Goal: Information Seeking & Learning: Learn about a topic

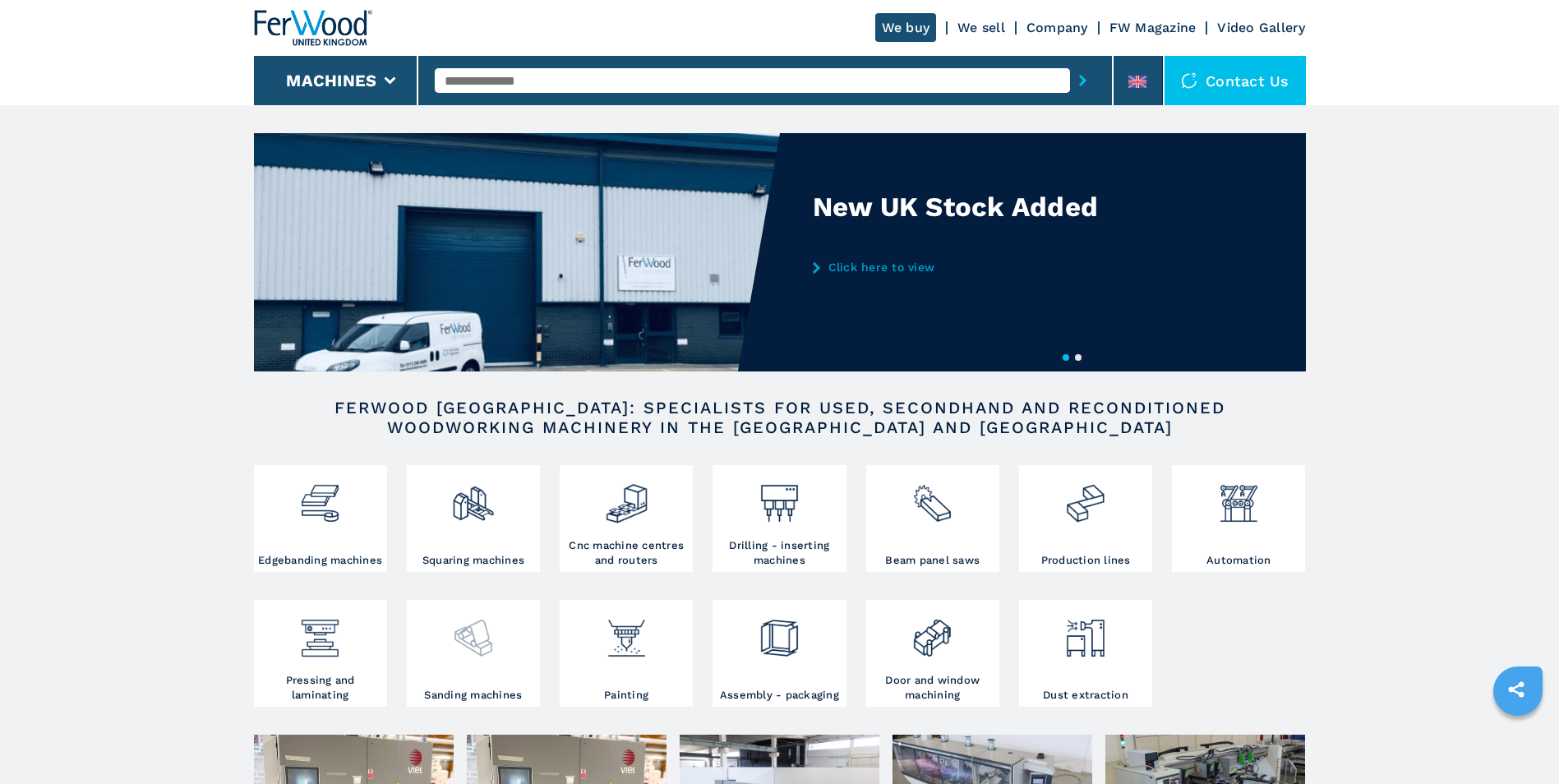
click at [485, 641] on img at bounding box center [473, 631] width 43 height 56
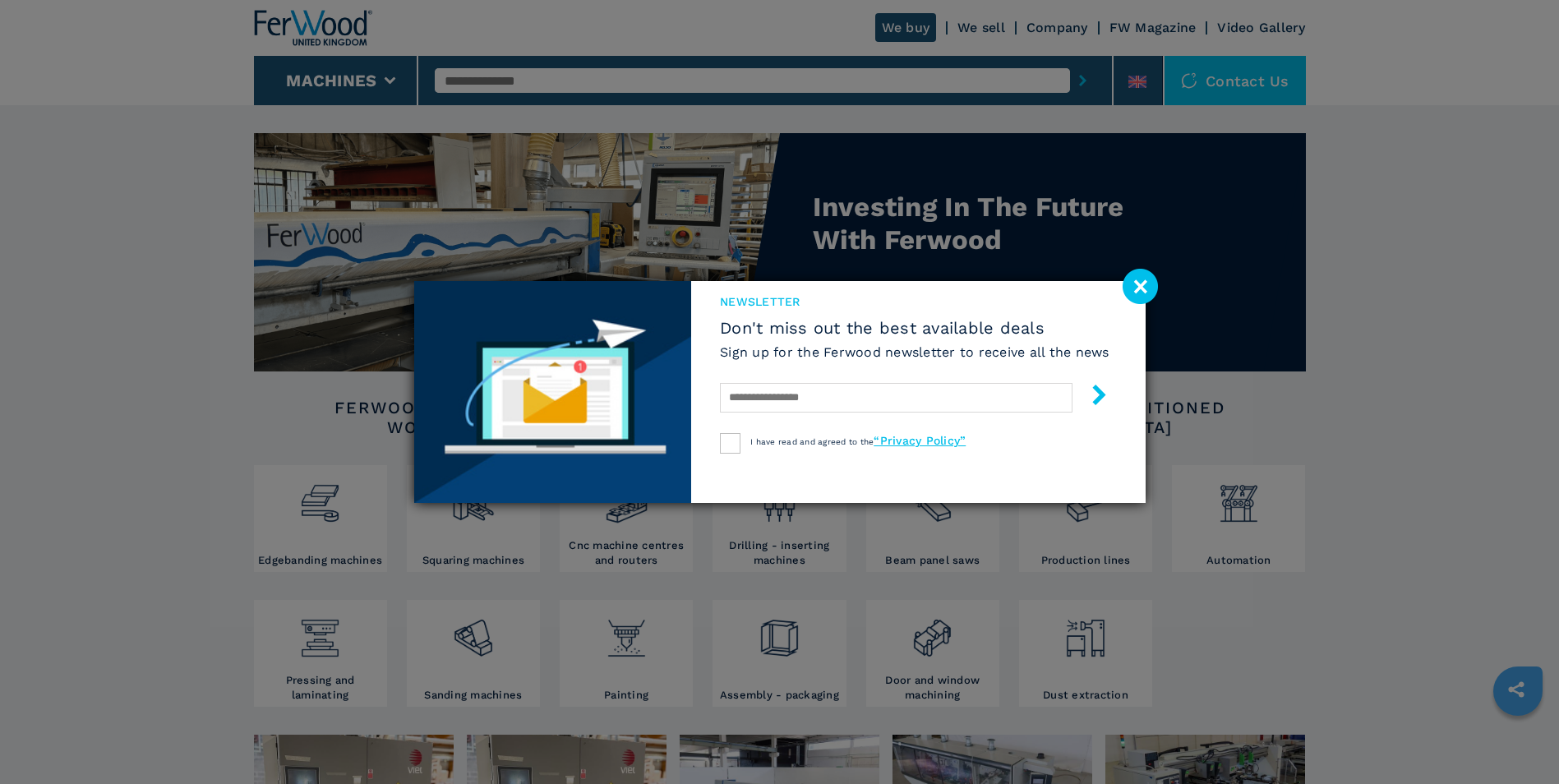
click at [1133, 286] on image at bounding box center [1140, 286] width 35 height 35
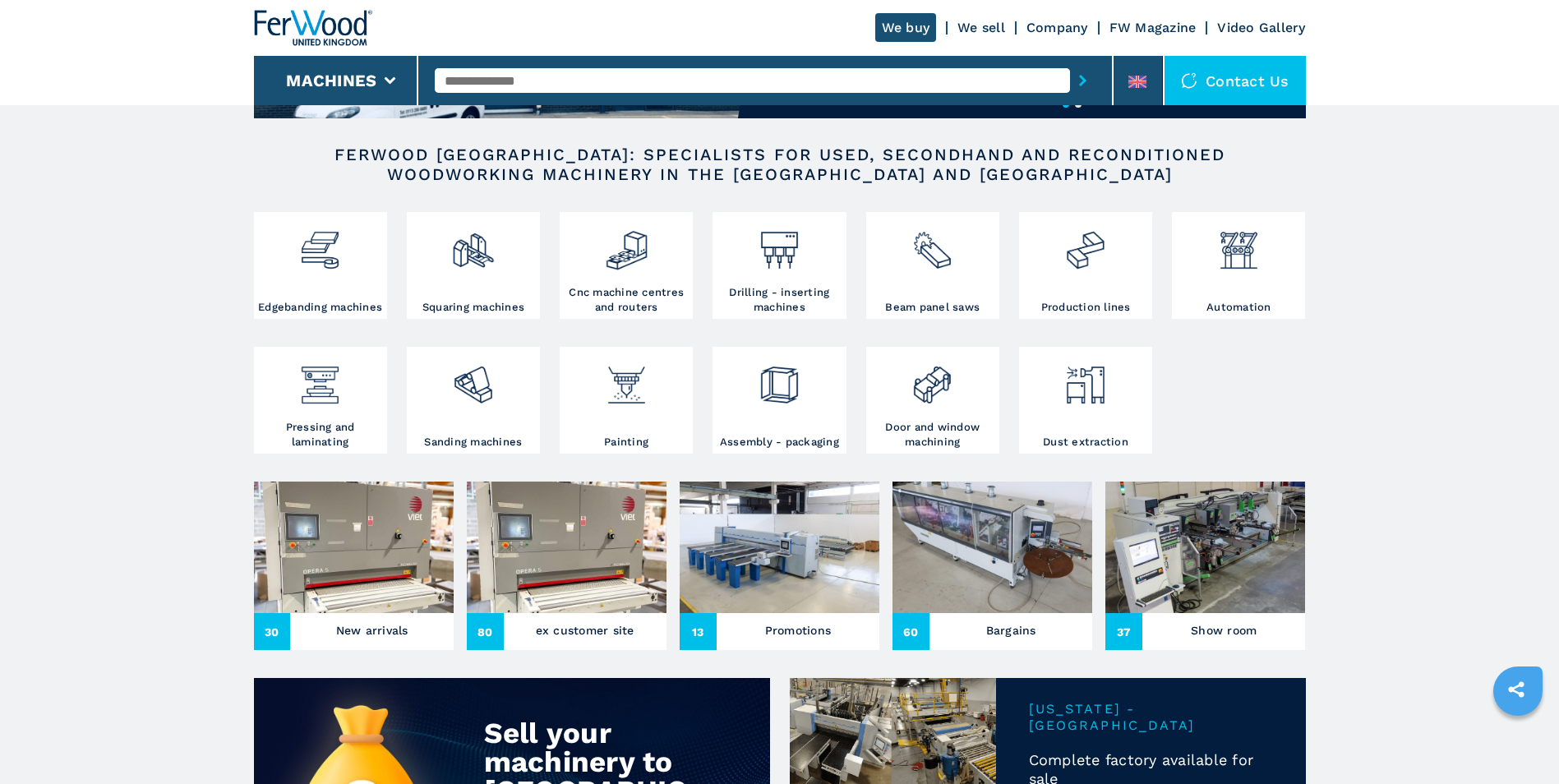
scroll to position [247, 0]
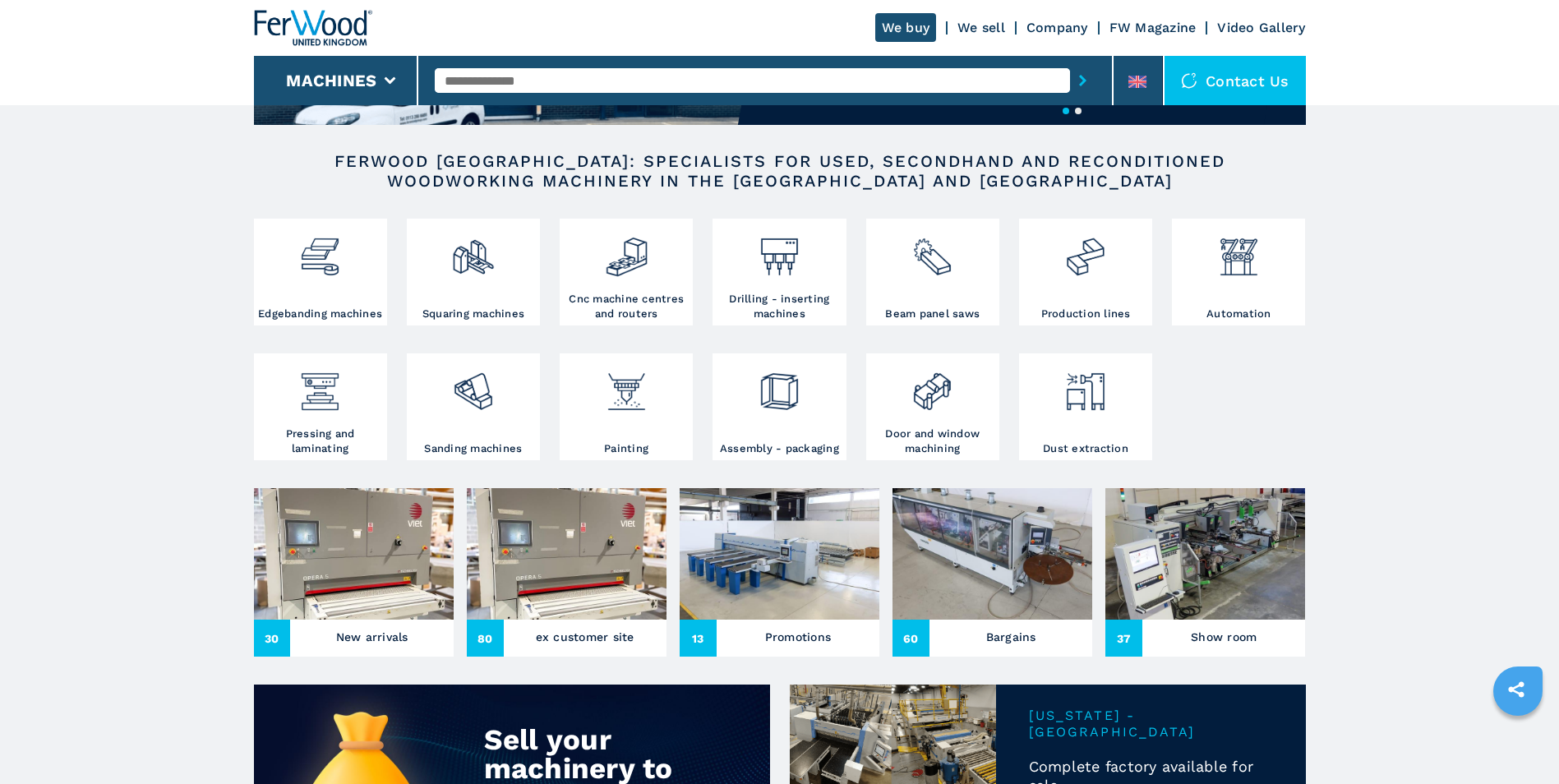
click at [391, 550] on img at bounding box center [353, 553] width 200 height 131
click at [382, 555] on img at bounding box center [353, 553] width 200 height 131
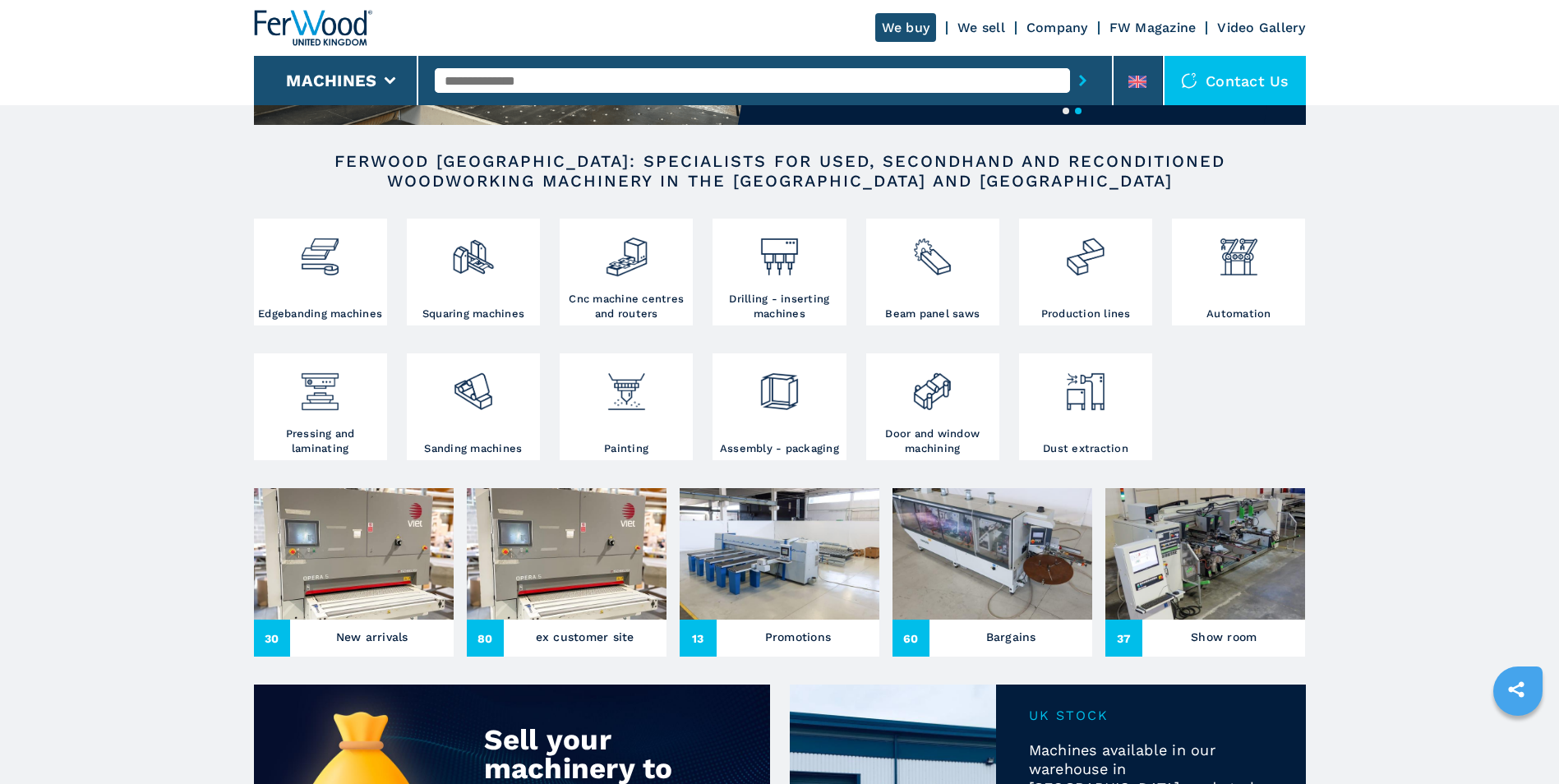
click at [382, 555] on img at bounding box center [353, 553] width 200 height 131
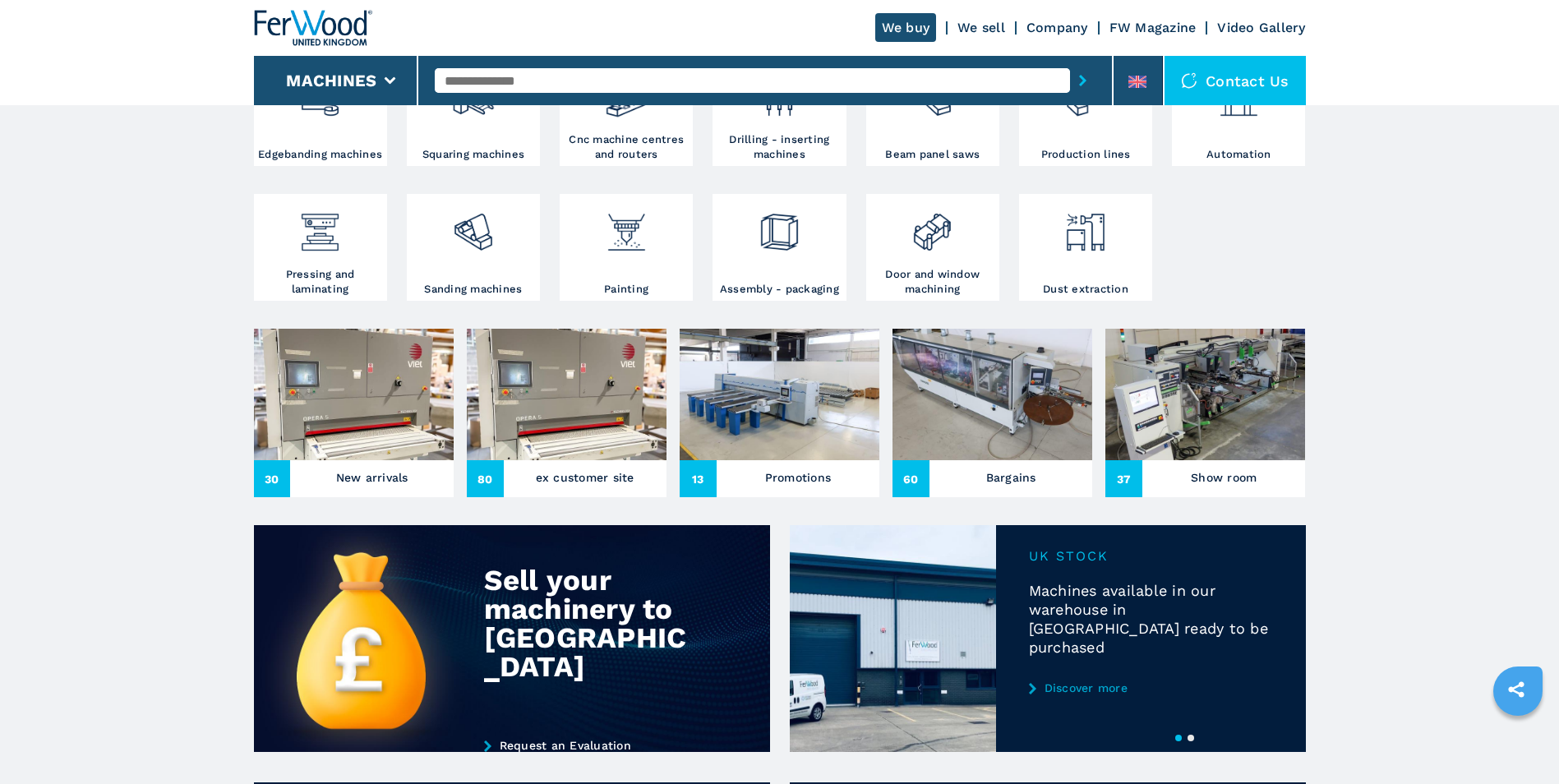
scroll to position [411, 0]
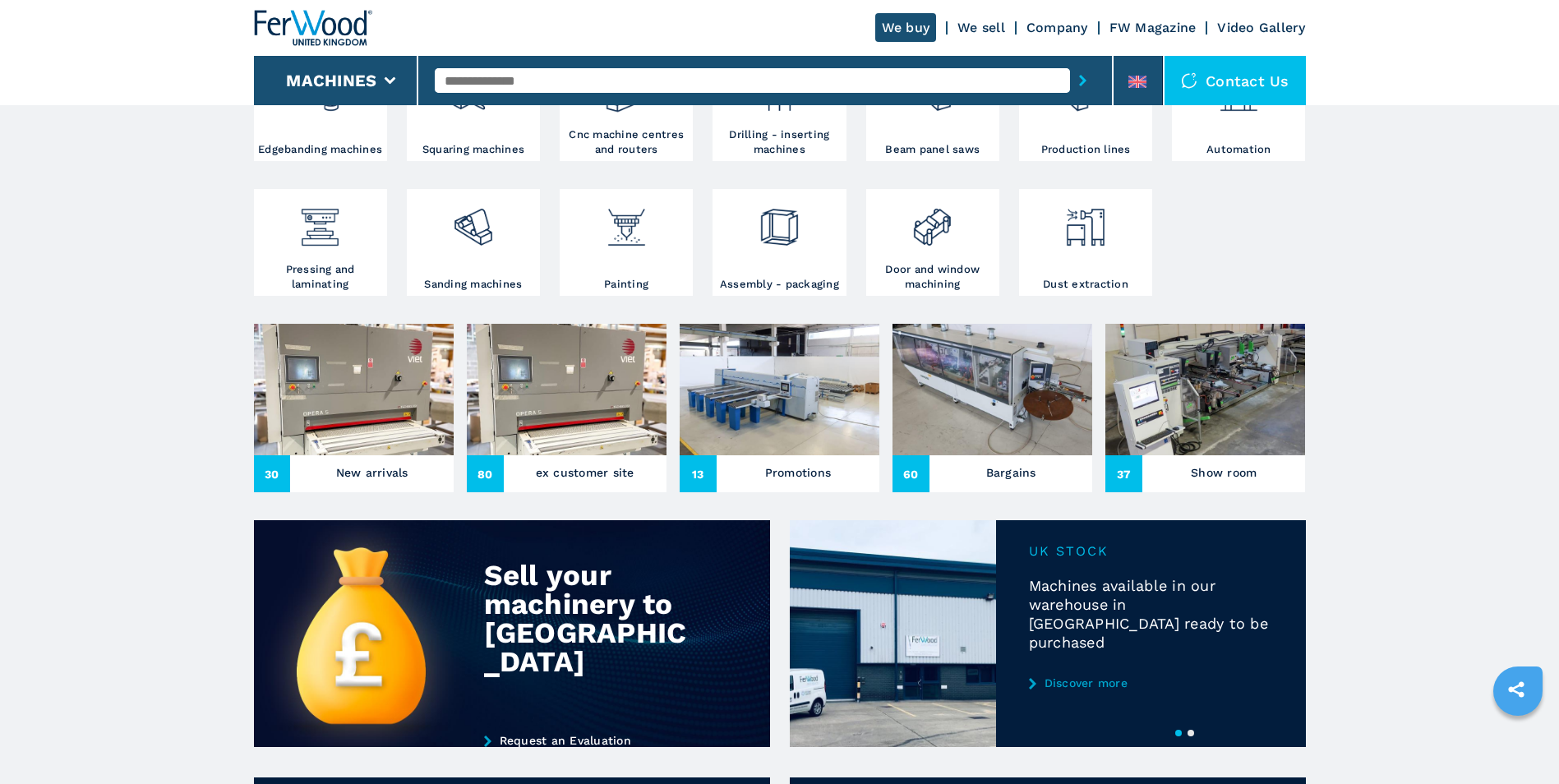
click at [278, 472] on span "30" at bounding box center [271, 473] width 37 height 37
click at [354, 465] on h3 "New arrivals" at bounding box center [372, 472] width 73 height 23
click at [361, 466] on h3 "New arrivals" at bounding box center [372, 472] width 73 height 23
click at [380, 406] on img at bounding box center [353, 389] width 200 height 131
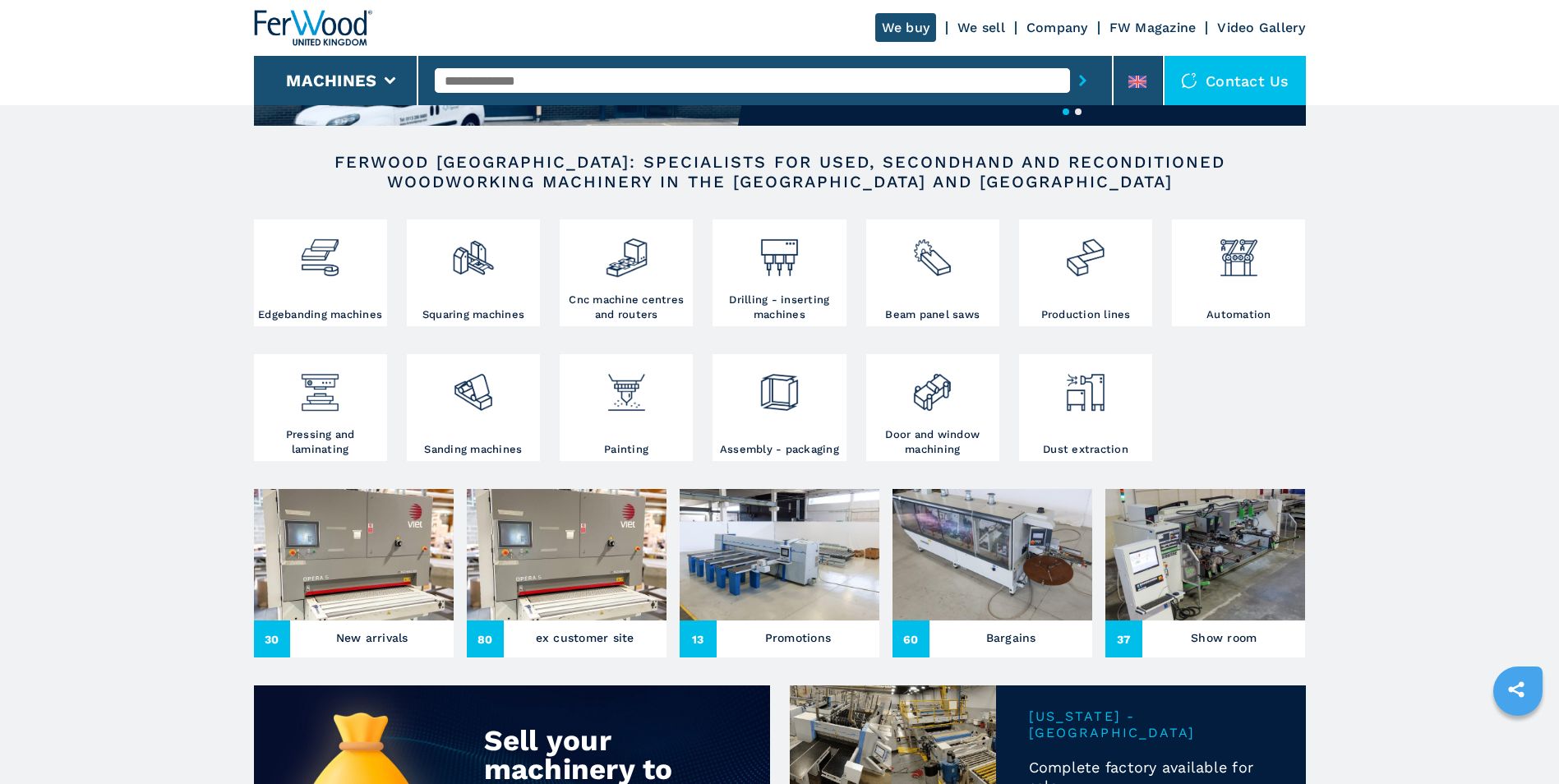
scroll to position [82, 0]
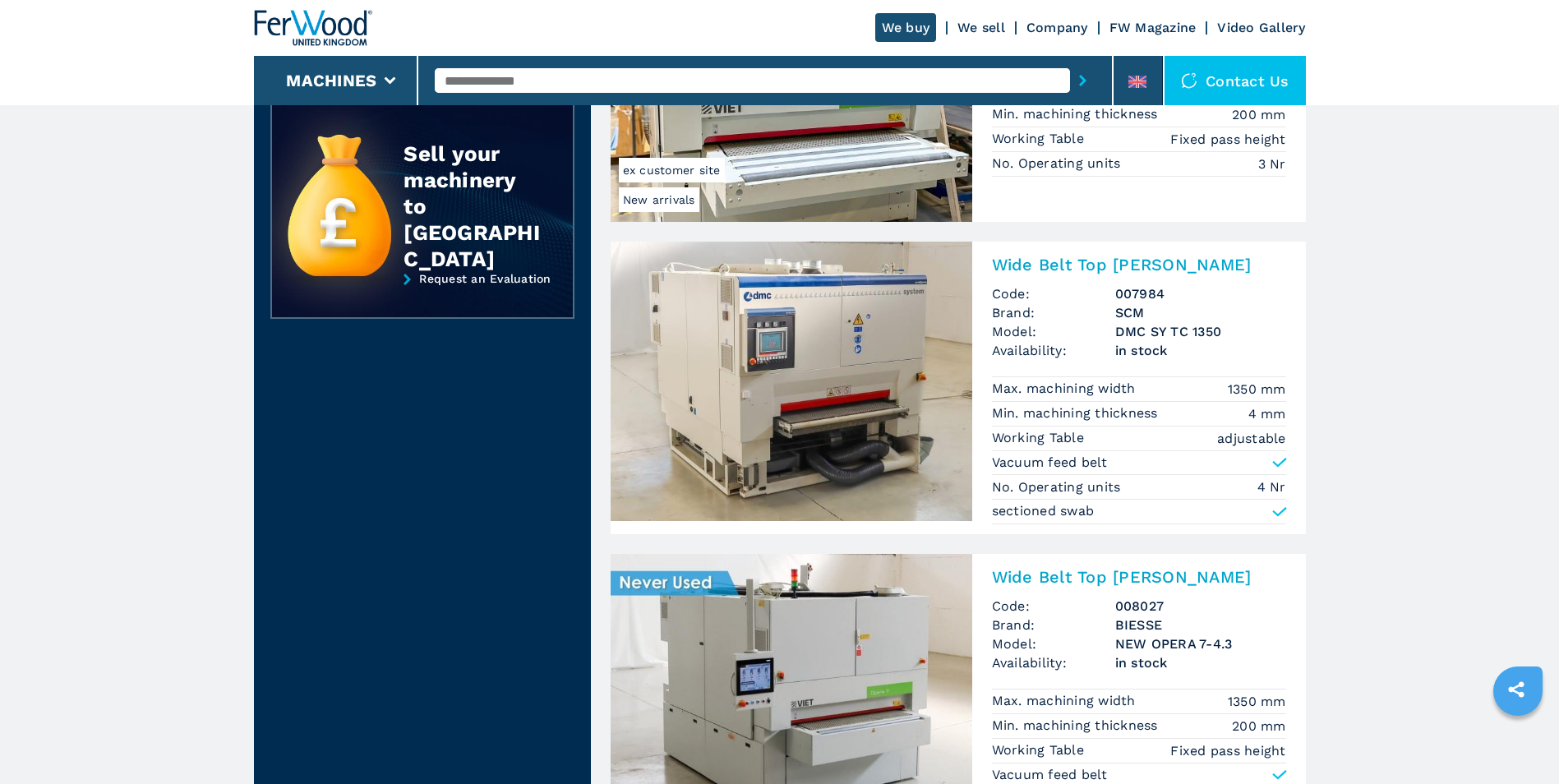
scroll to position [164, 0]
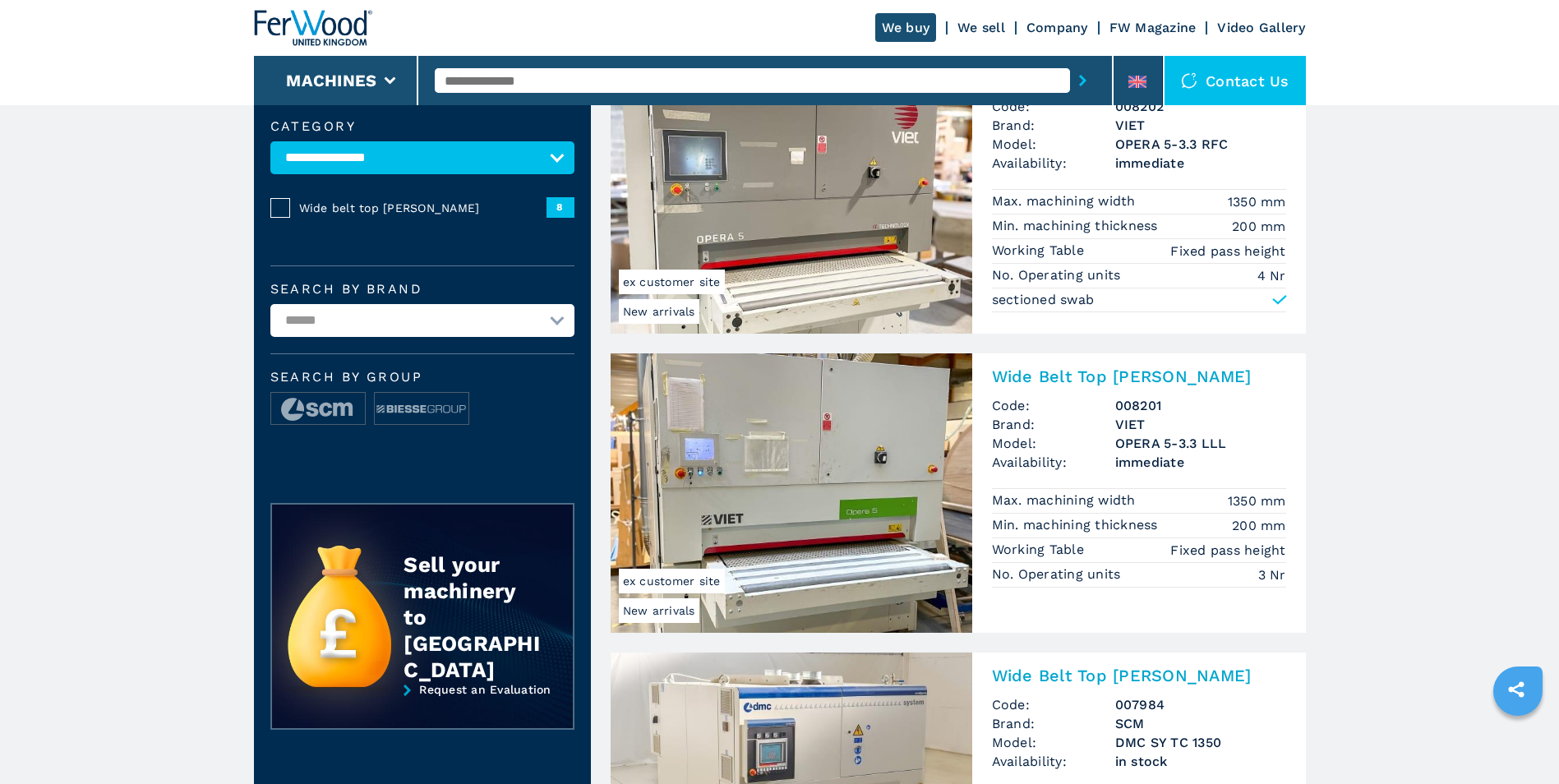
click at [1246, 80] on div "Contact us" at bounding box center [1235, 80] width 141 height 49
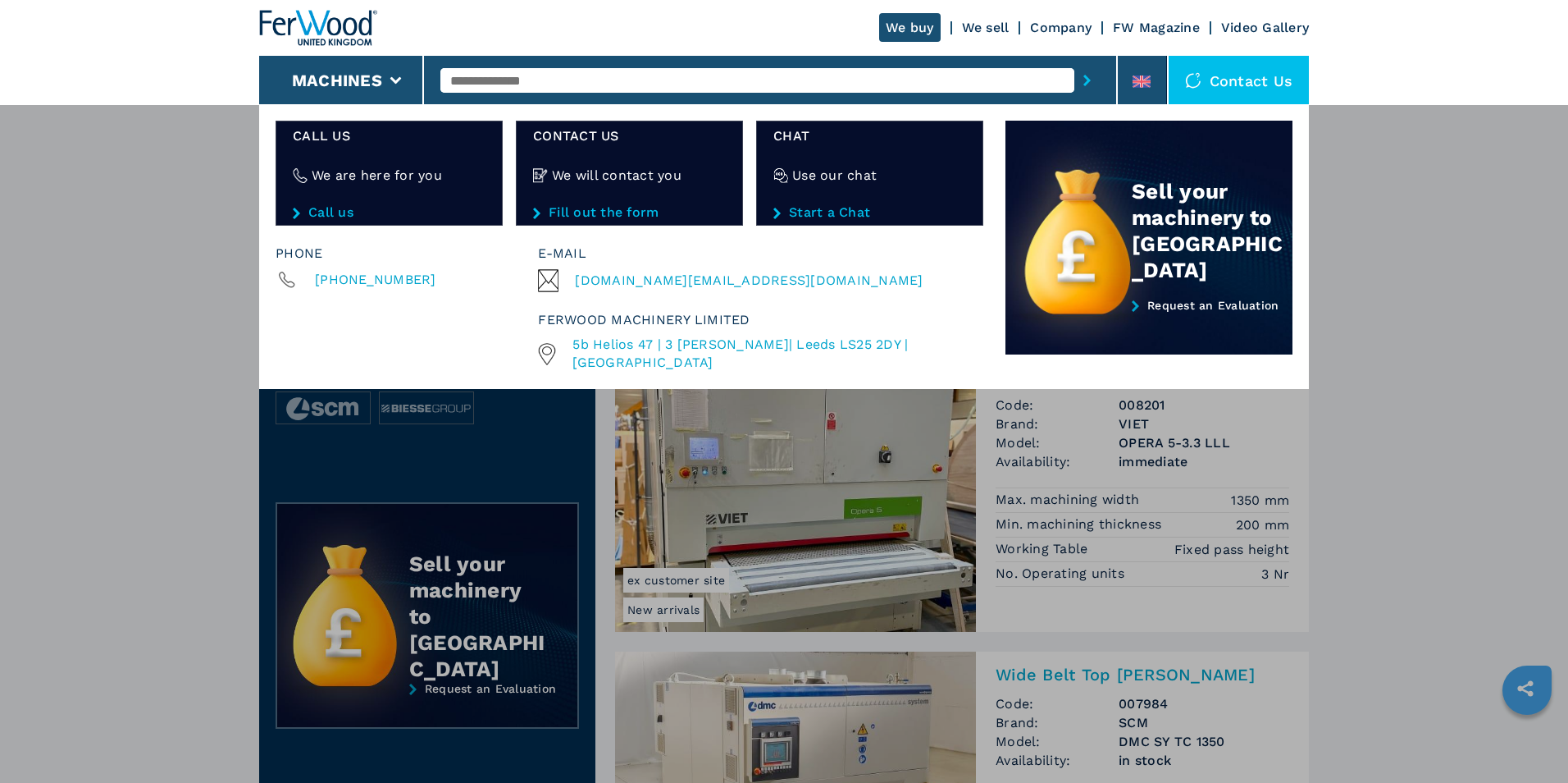
click at [1392, 402] on div "**********" at bounding box center [784, 496] width 1568 height 783
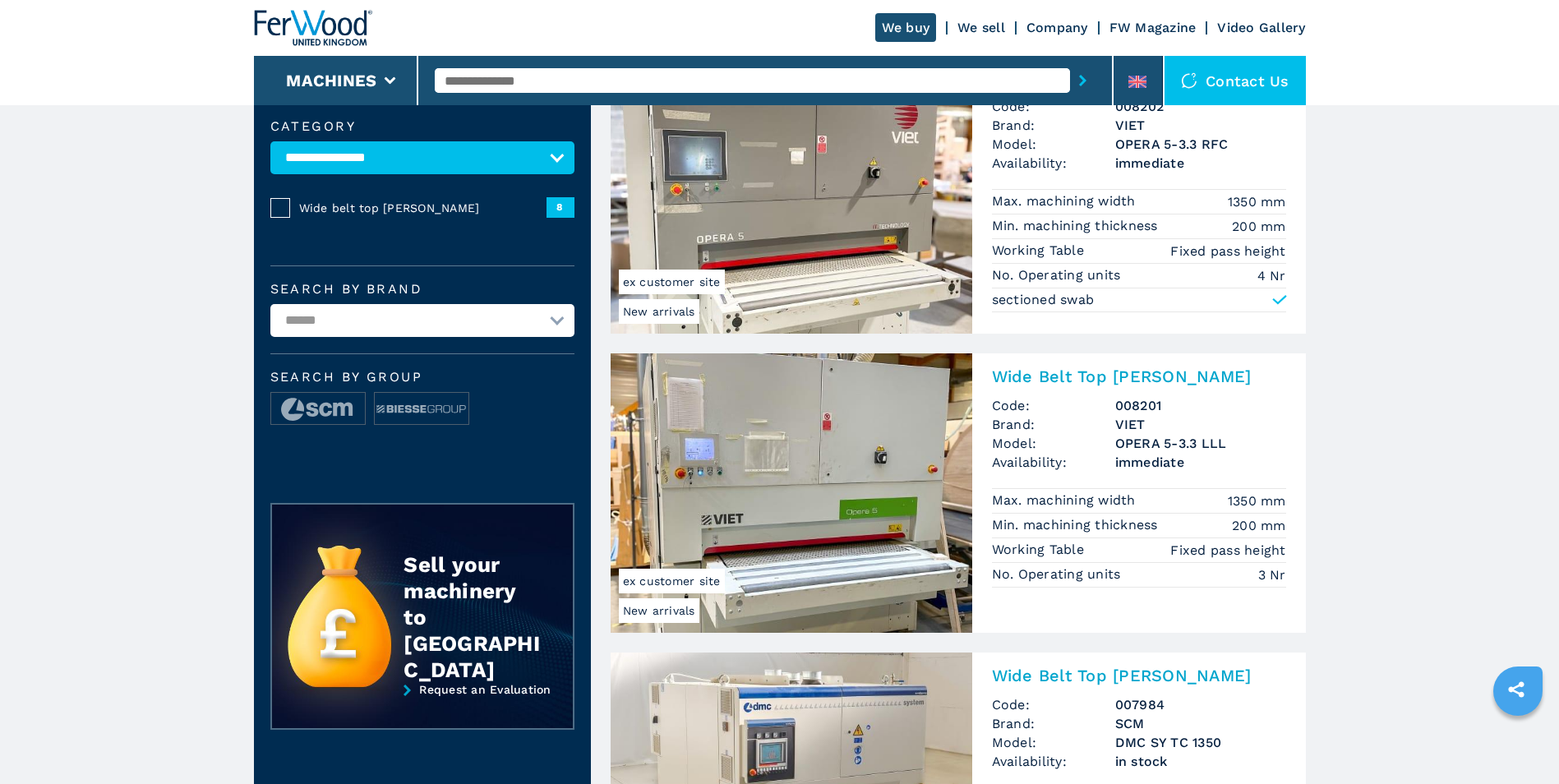
click at [781, 529] on img at bounding box center [792, 493] width 362 height 279
click at [804, 498] on img at bounding box center [792, 493] width 362 height 279
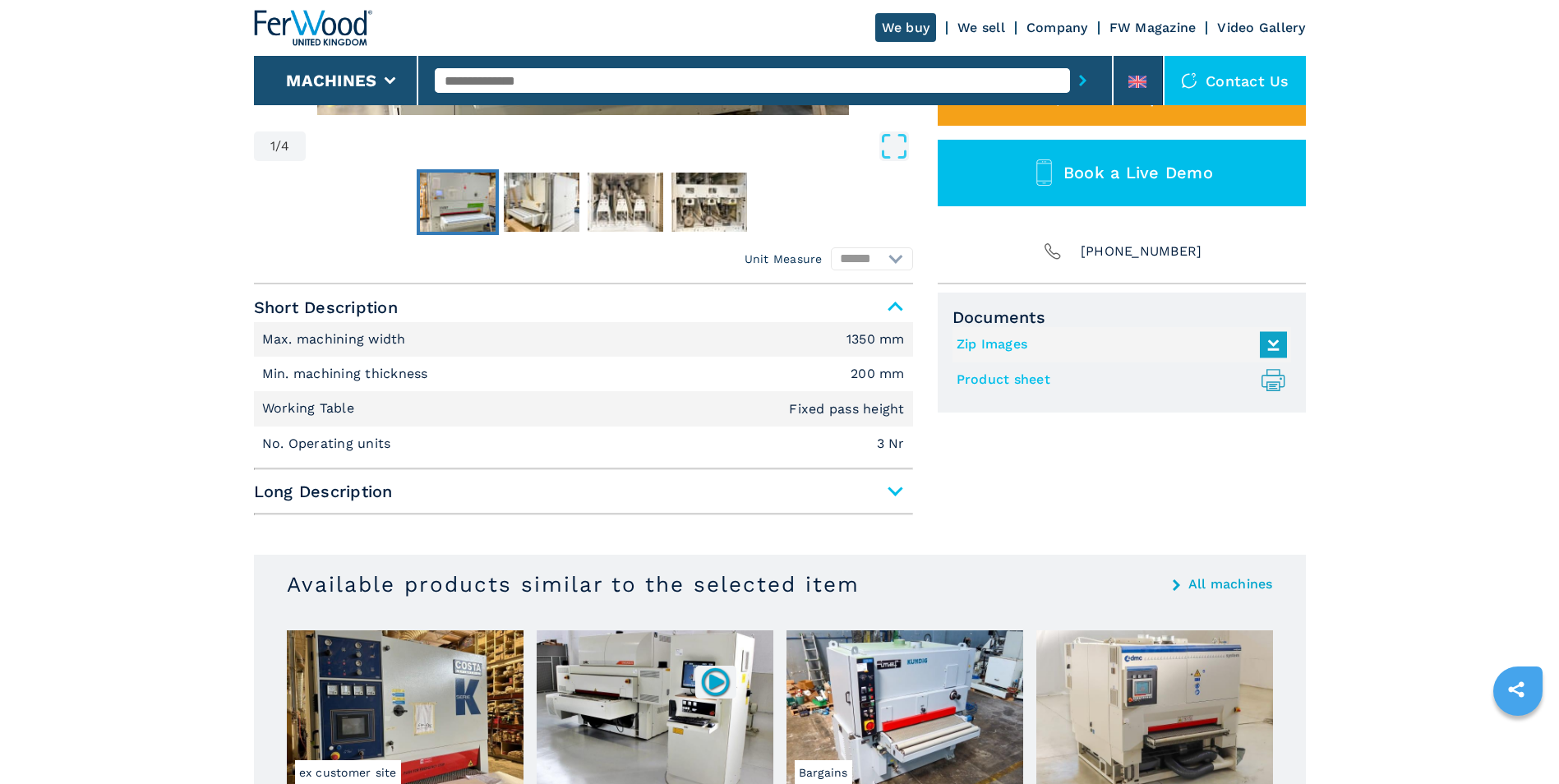
scroll to position [575, 0]
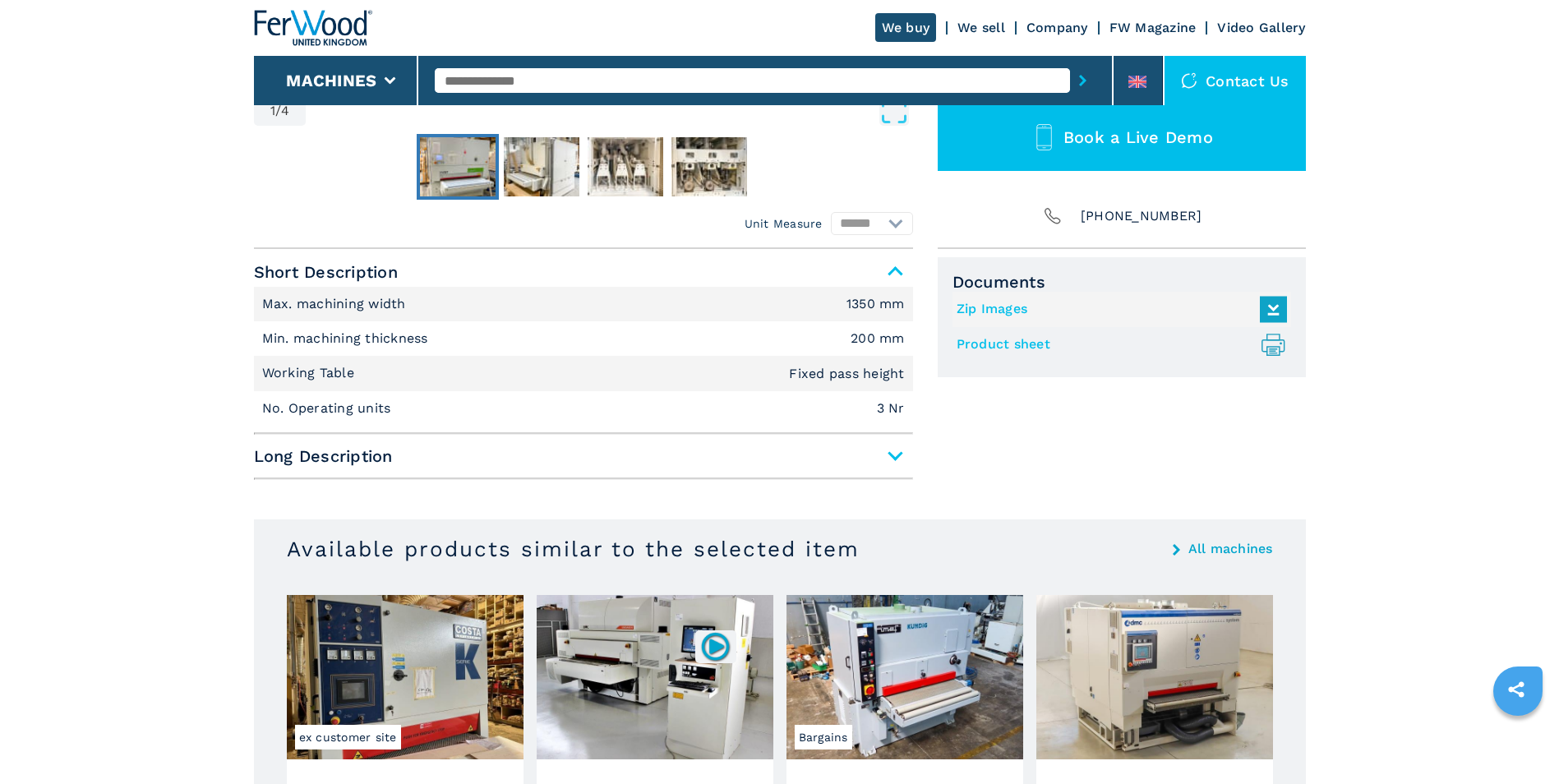
click at [899, 452] on span "Long Description" at bounding box center [583, 455] width 659 height 29
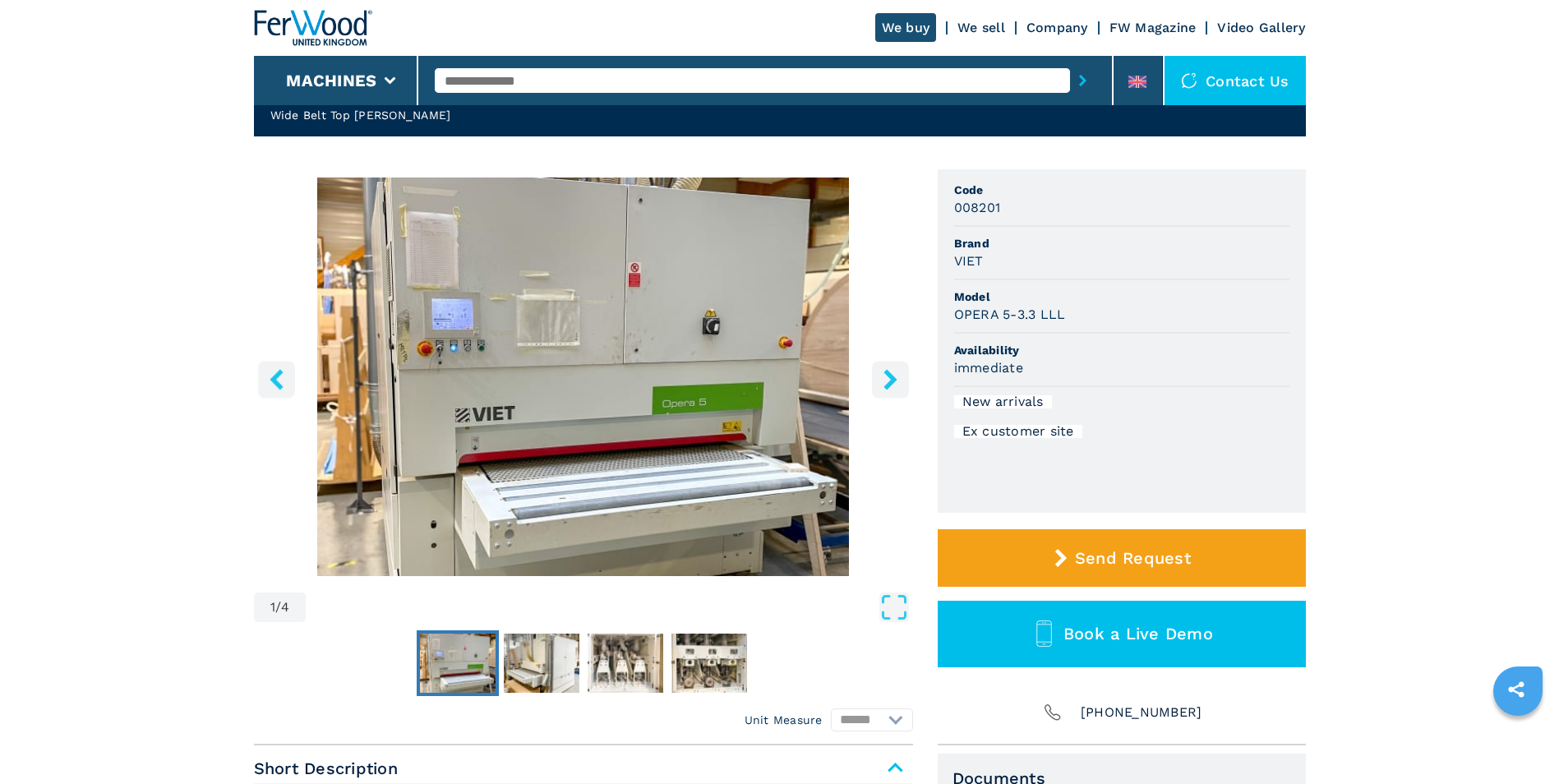
scroll to position [0, 0]
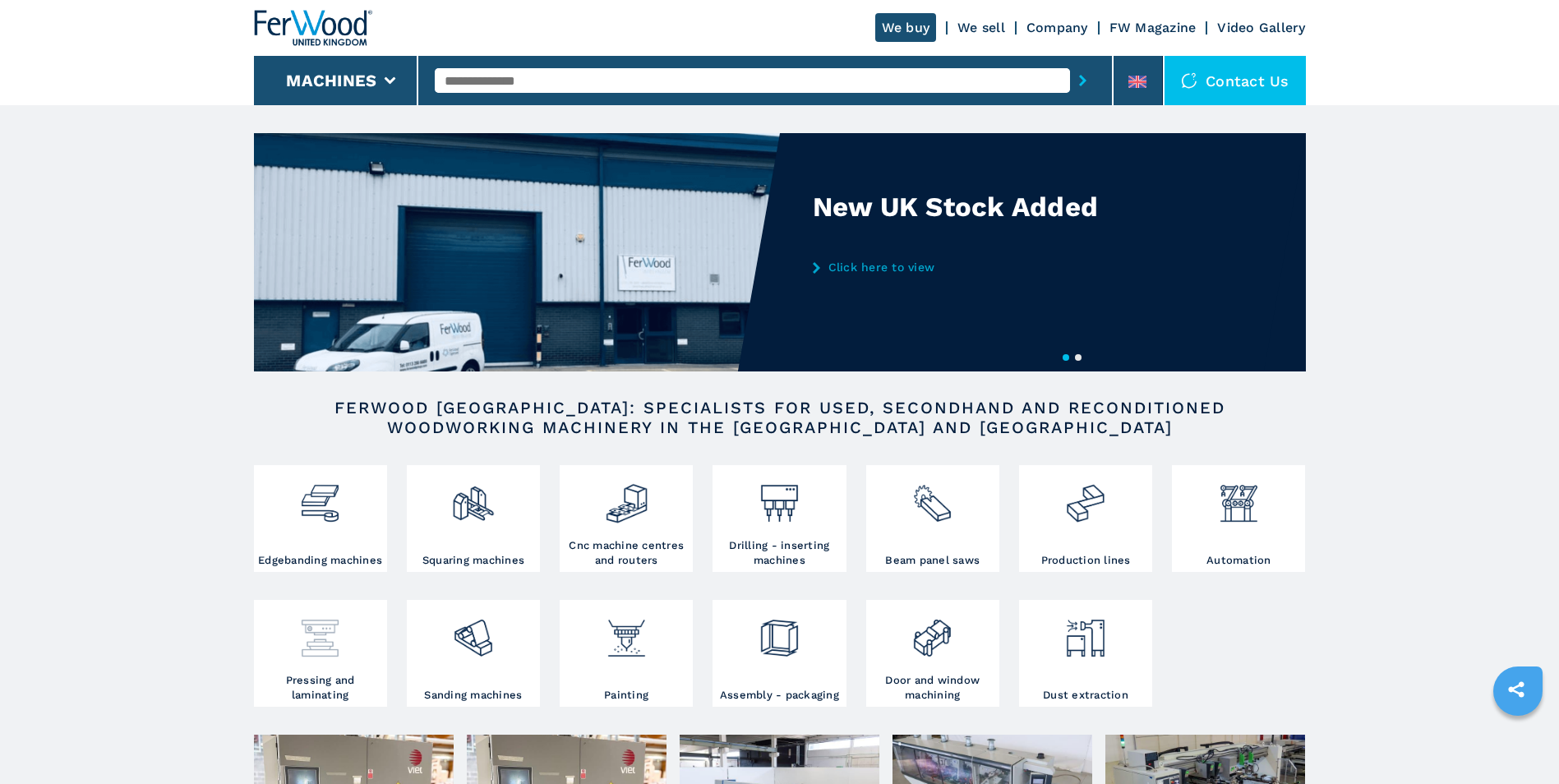
click at [313, 646] on img at bounding box center [320, 631] width 43 height 56
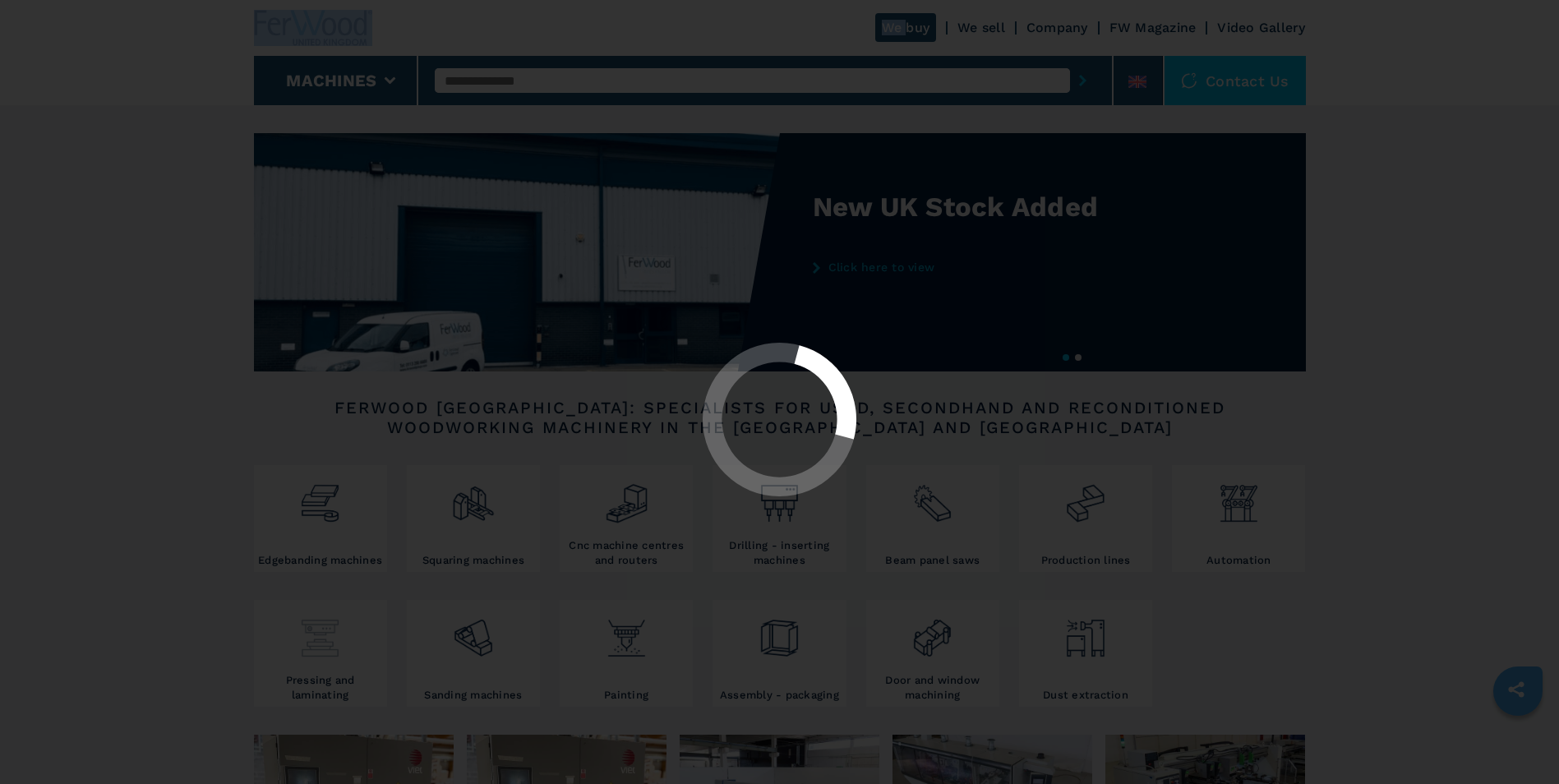
click at [312, 646] on div at bounding box center [780, 392] width 1559 height 784
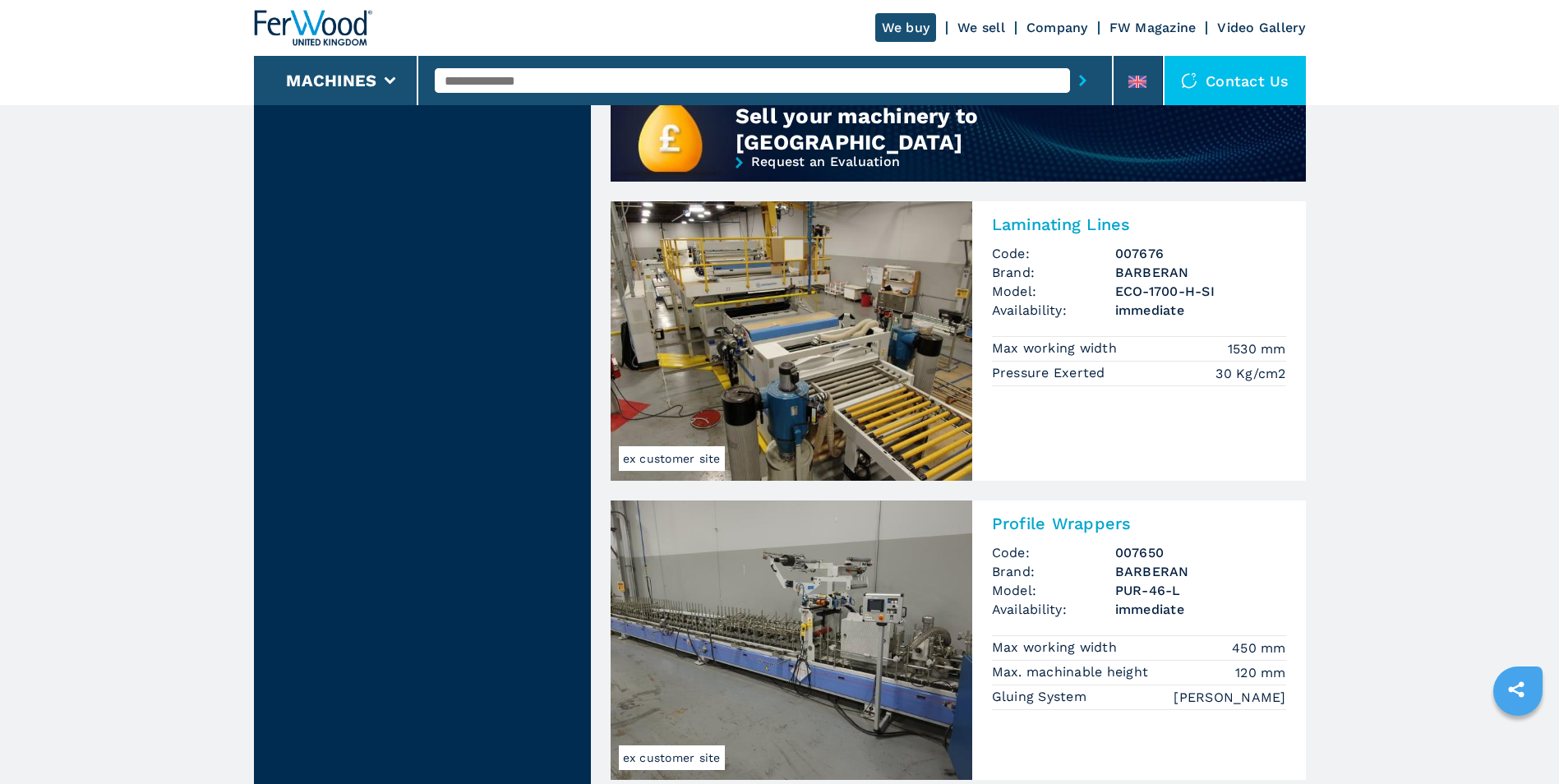
scroll to position [1233, 0]
